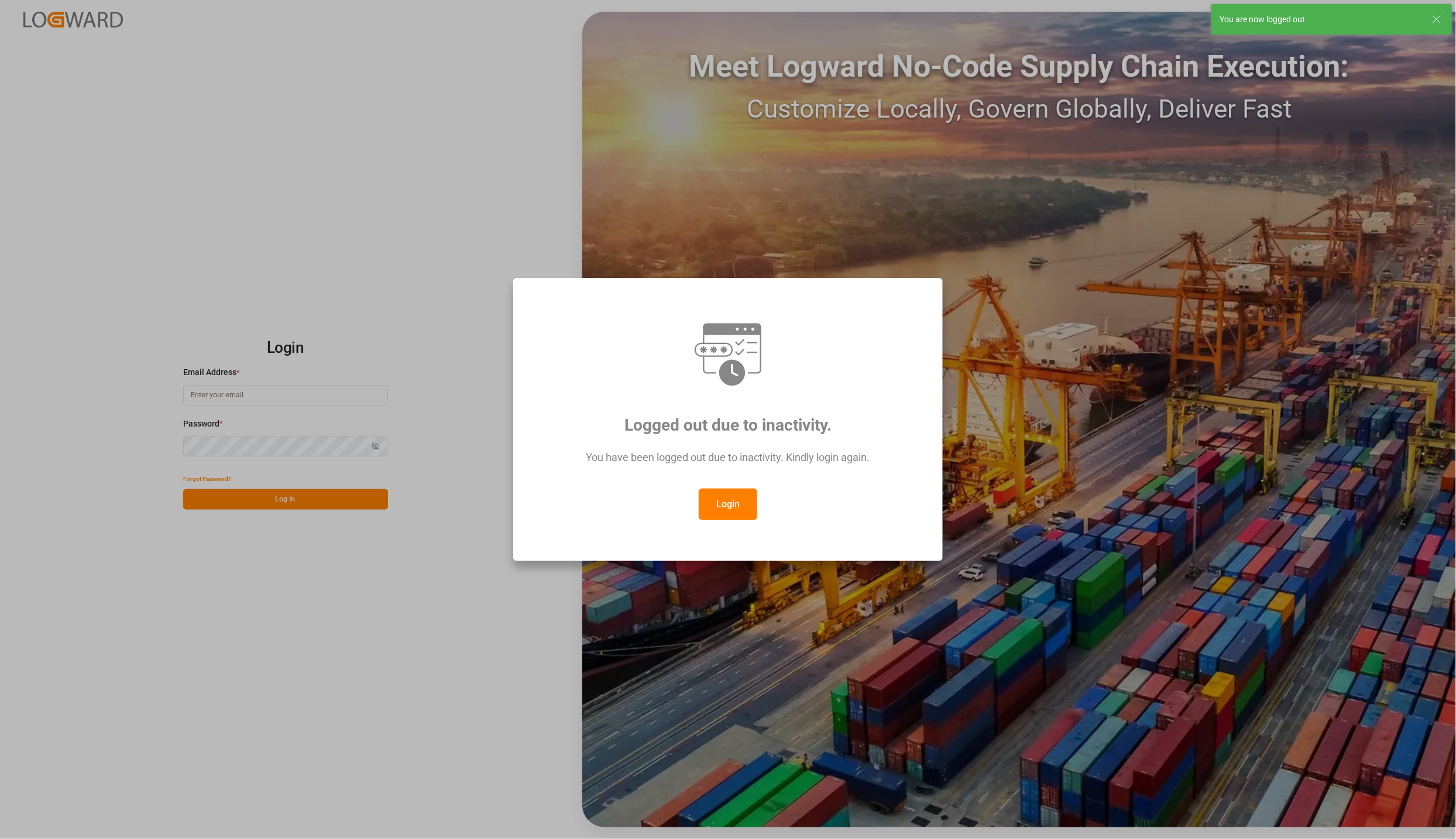
type input "[PERSON_NAME][EMAIL_ADDRESS][PERSON_NAME][DOMAIN_NAME]"
click at [726, 498] on button "Login" at bounding box center [728, 504] width 58 height 32
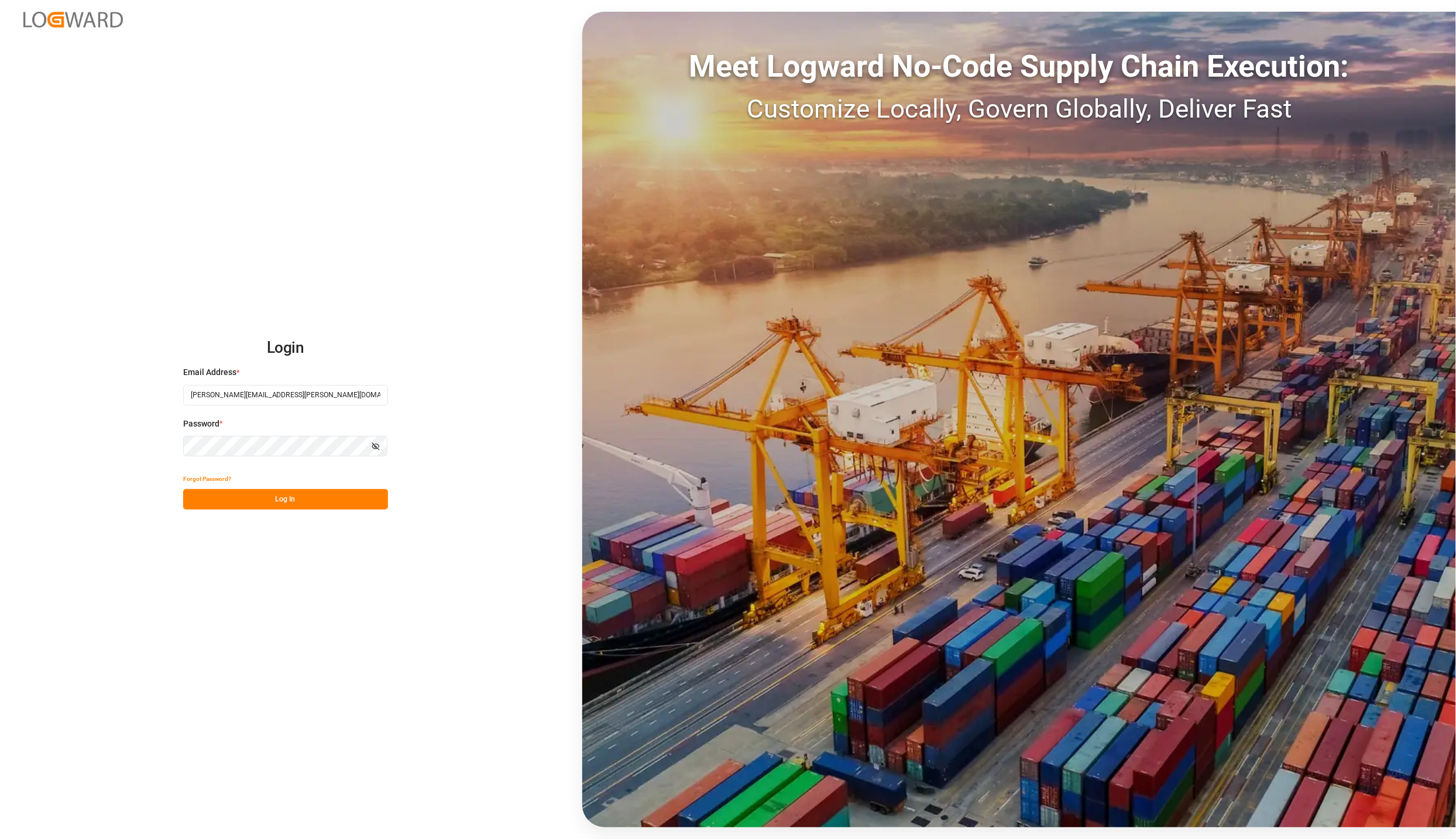
click at [281, 502] on button "Log In" at bounding box center [285, 500] width 205 height 21
click at [312, 503] on button "Log In" at bounding box center [285, 500] width 205 height 21
